Goal: Information Seeking & Learning: Learn about a topic

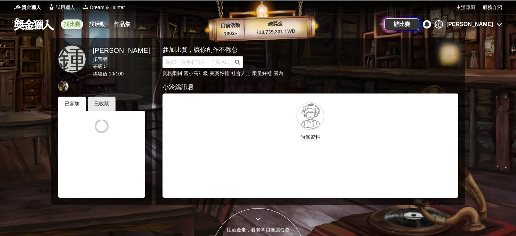
click at [78, 25] on link "找比賽" at bounding box center [72, 24] width 22 height 10
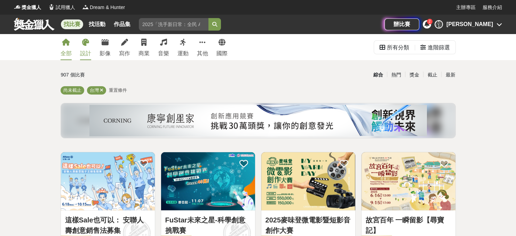
click at [83, 45] on icon at bounding box center [85, 42] width 7 height 7
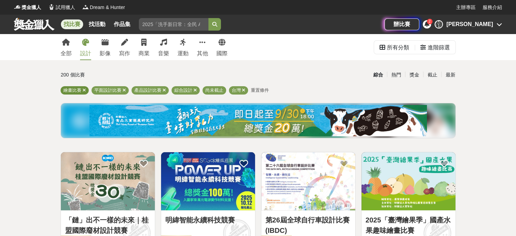
click at [85, 91] on icon at bounding box center [83, 90] width 3 height 5
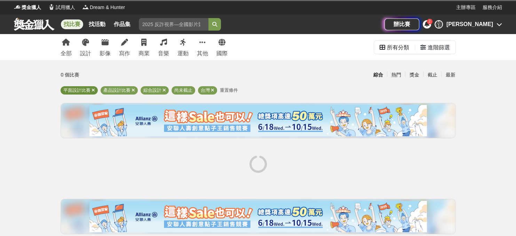
click at [92, 89] on icon at bounding box center [93, 90] width 3 height 5
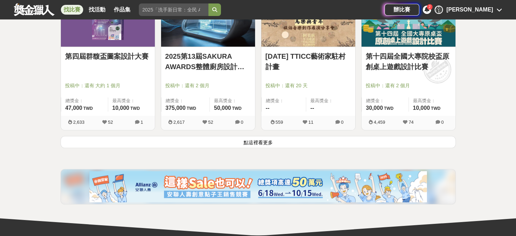
scroll to position [905, 0]
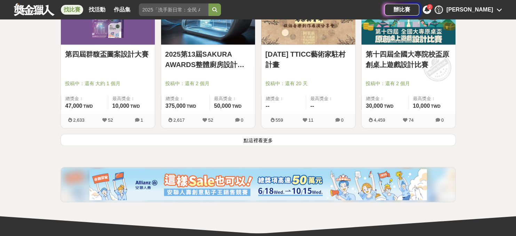
click at [443, 141] on button "點這裡看更多" at bounding box center [258, 140] width 395 height 12
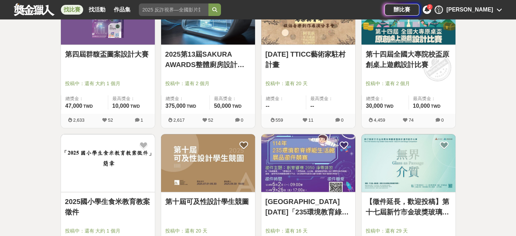
click at [410, 63] on link "第十四屆全國大專院校盃原創桌上遊戲設計比賽" at bounding box center [409, 59] width 86 height 21
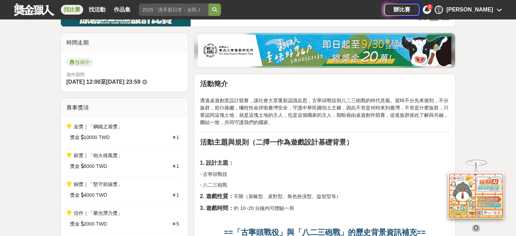
scroll to position [174, 0]
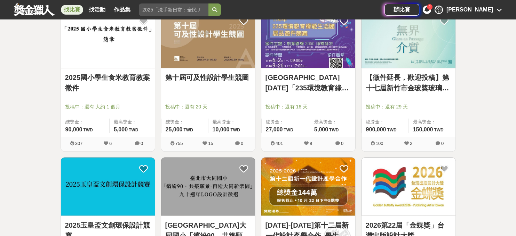
scroll to position [1113, 0]
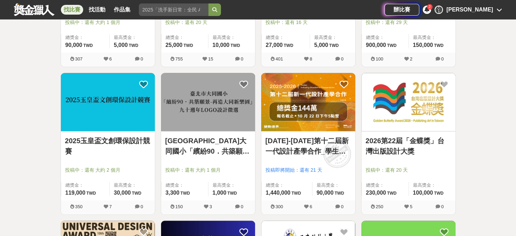
click at [305, 149] on link "[DATE]-[DATE]第十二屆新一代設計產學合作_學生徵件" at bounding box center [308, 146] width 86 height 21
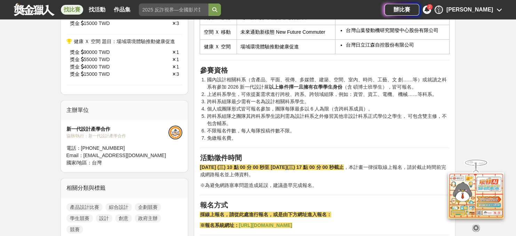
scroll to position [522, 0]
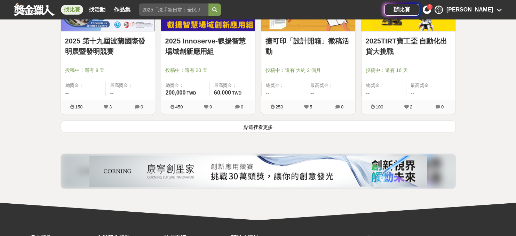
scroll to position [1809, 0]
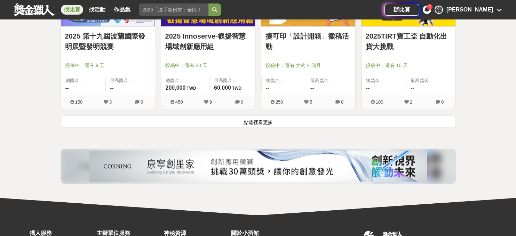
click at [159, 122] on button "點這裡看更多" at bounding box center [258, 122] width 395 height 12
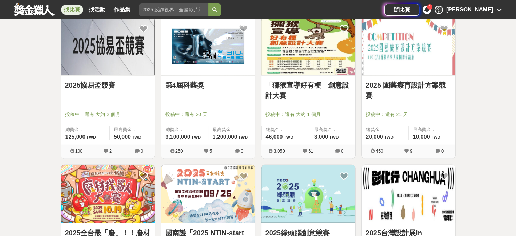
scroll to position [2053, 0]
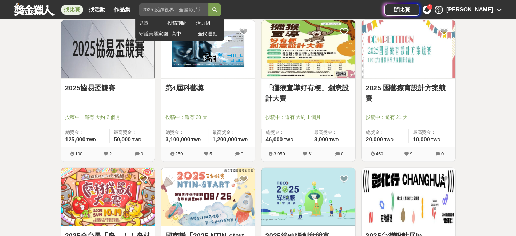
click at [162, 8] on input "search" at bounding box center [174, 9] width 70 height 13
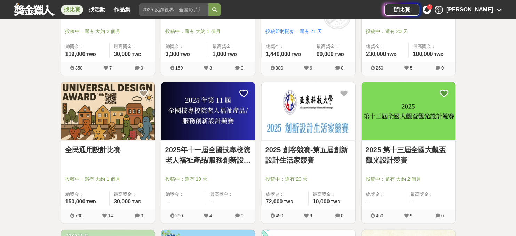
scroll to position [1113, 0]
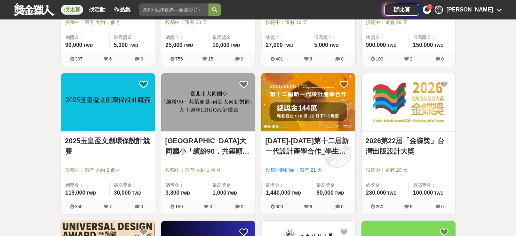
click at [303, 144] on link "[DATE]-[DATE]第十二屆新一代設計產學合作_學生徵件" at bounding box center [308, 146] width 86 height 21
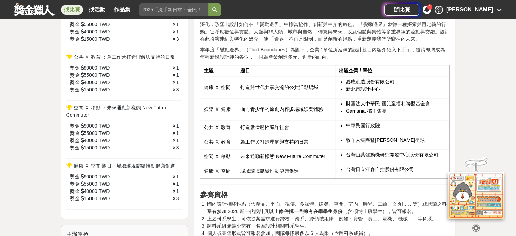
scroll to position [417, 0]
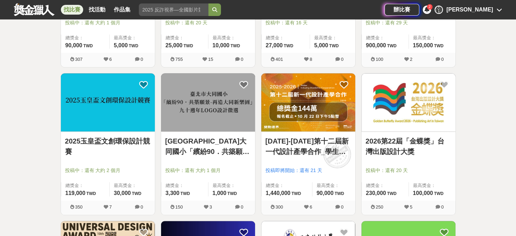
scroll to position [1113, 0]
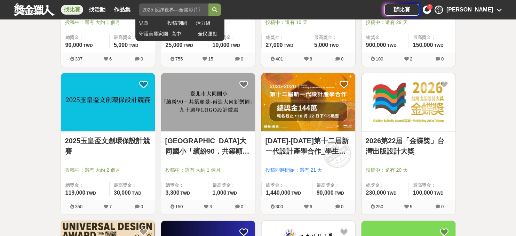
click at [150, 11] on input "search" at bounding box center [174, 9] width 70 height 13
paste input "玩具與孕嬰童用品創意設計競賽"
type input "玩具與孕嬰童用品創意設計競賽"
click at [208, 3] on button "submit" at bounding box center [214, 9] width 13 height 13
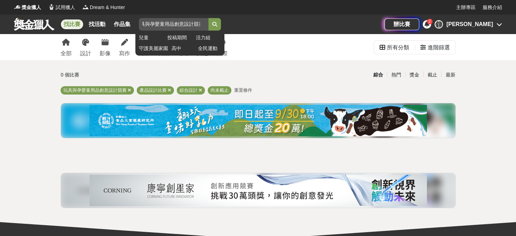
click at [176, 25] on input "玩具與孕嬰童用品創意設計競賽" at bounding box center [174, 24] width 70 height 13
click at [142, 38] on link "兒童" at bounding box center [151, 37] width 25 height 7
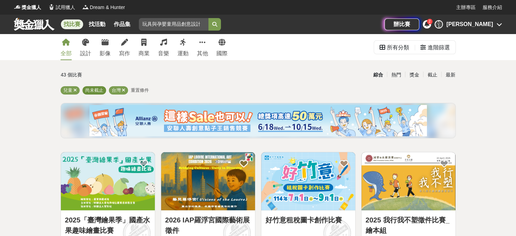
click at [97, 91] on span "尚未截止" at bounding box center [94, 90] width 18 height 5
click at [94, 90] on span "尚未截止" at bounding box center [94, 90] width 18 height 5
click at [142, 93] on span "重置條件" at bounding box center [140, 90] width 18 height 5
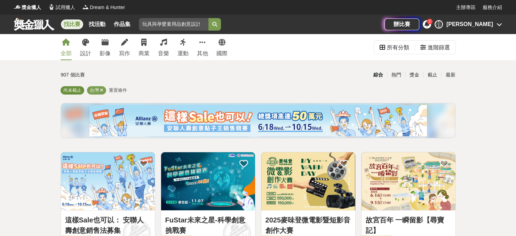
click at [74, 90] on span "尚未截止" at bounding box center [72, 90] width 18 height 5
click at [434, 76] on div "截止" at bounding box center [432, 75] width 18 height 12
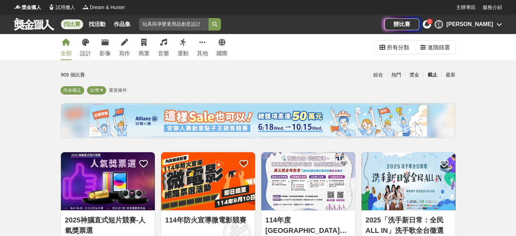
click at [493, 50] on div "全部 設計 影像 寫作 商業 音樂 運動 其他 國際 所有分類 進階篩選" at bounding box center [258, 47] width 516 height 26
click at [493, 25] on div "[PERSON_NAME]" at bounding box center [468, 24] width 67 height 8
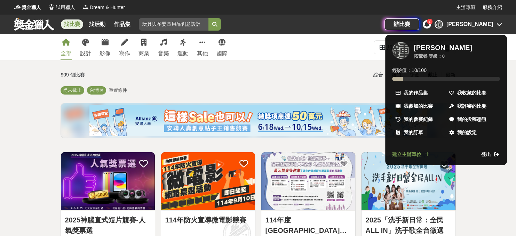
click at [493, 25] on div at bounding box center [258, 118] width 516 height 236
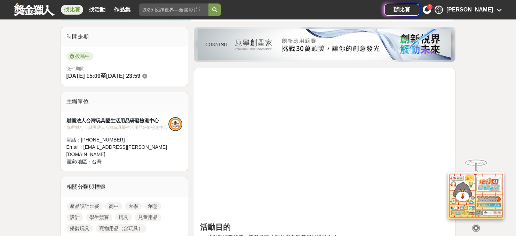
scroll to position [70, 0]
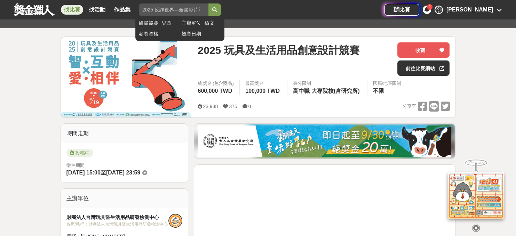
click at [164, 11] on input "search" at bounding box center [174, 9] width 70 height 13
paste input "童心探索"
type input "童心探索"
click at [208, 3] on button "submit" at bounding box center [214, 9] width 13 height 13
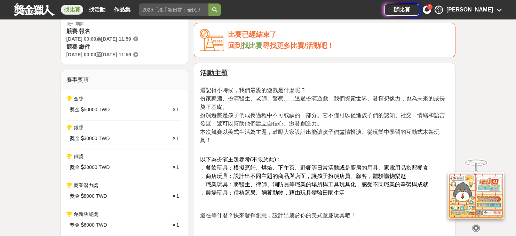
scroll to position [208, 0]
